Goal: Transaction & Acquisition: Book appointment/travel/reservation

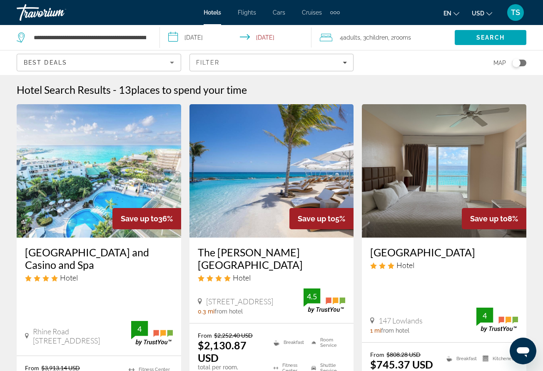
click at [480, 7] on button "USD USD ($) MXN (Mex$) CAD (Can$) GBP (£) EUR (€) AUD (A$) NZD (NZ$) CNY (CN¥)" at bounding box center [482, 13] width 20 height 12
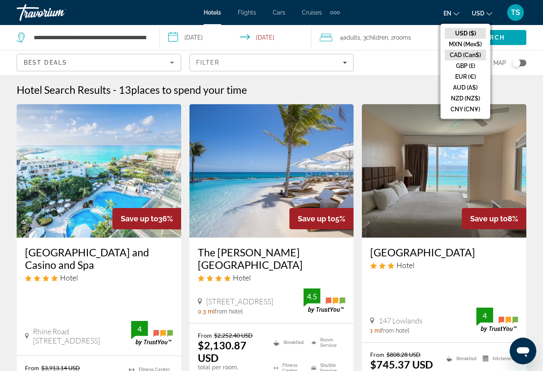
click at [468, 58] on button "CAD (Can$)" at bounding box center [465, 55] width 41 height 11
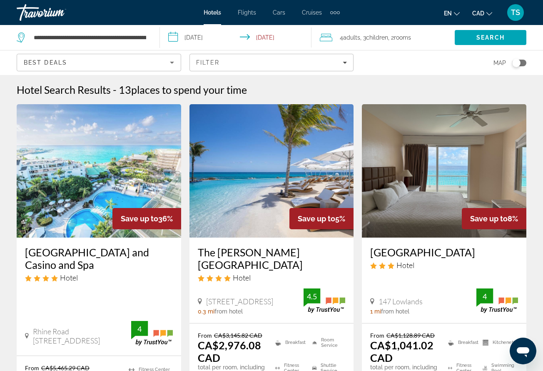
click at [112, 170] on img "Main content" at bounding box center [99, 170] width 164 height 133
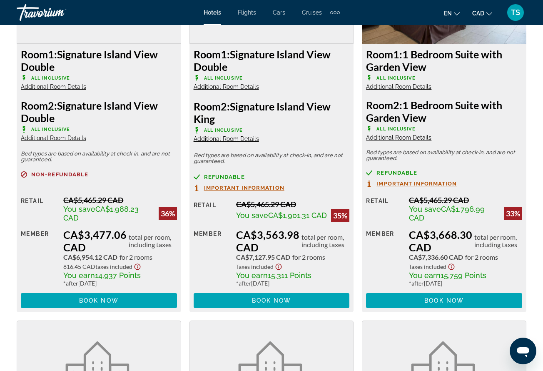
scroll to position [1375, 0]
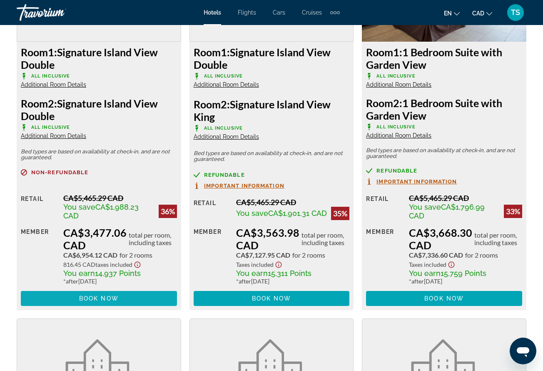
click at [153, 302] on span "Main content" at bounding box center [99, 298] width 156 height 20
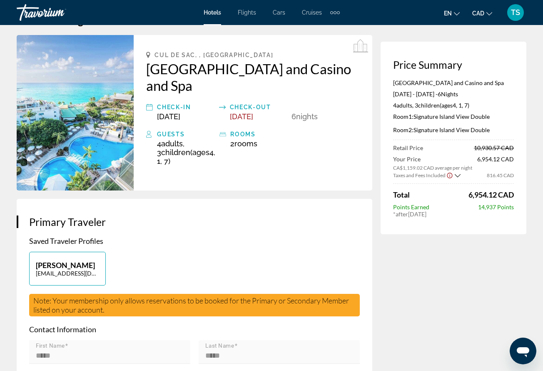
scroll to position [37, 0]
